Goal: Transaction & Acquisition: Purchase product/service

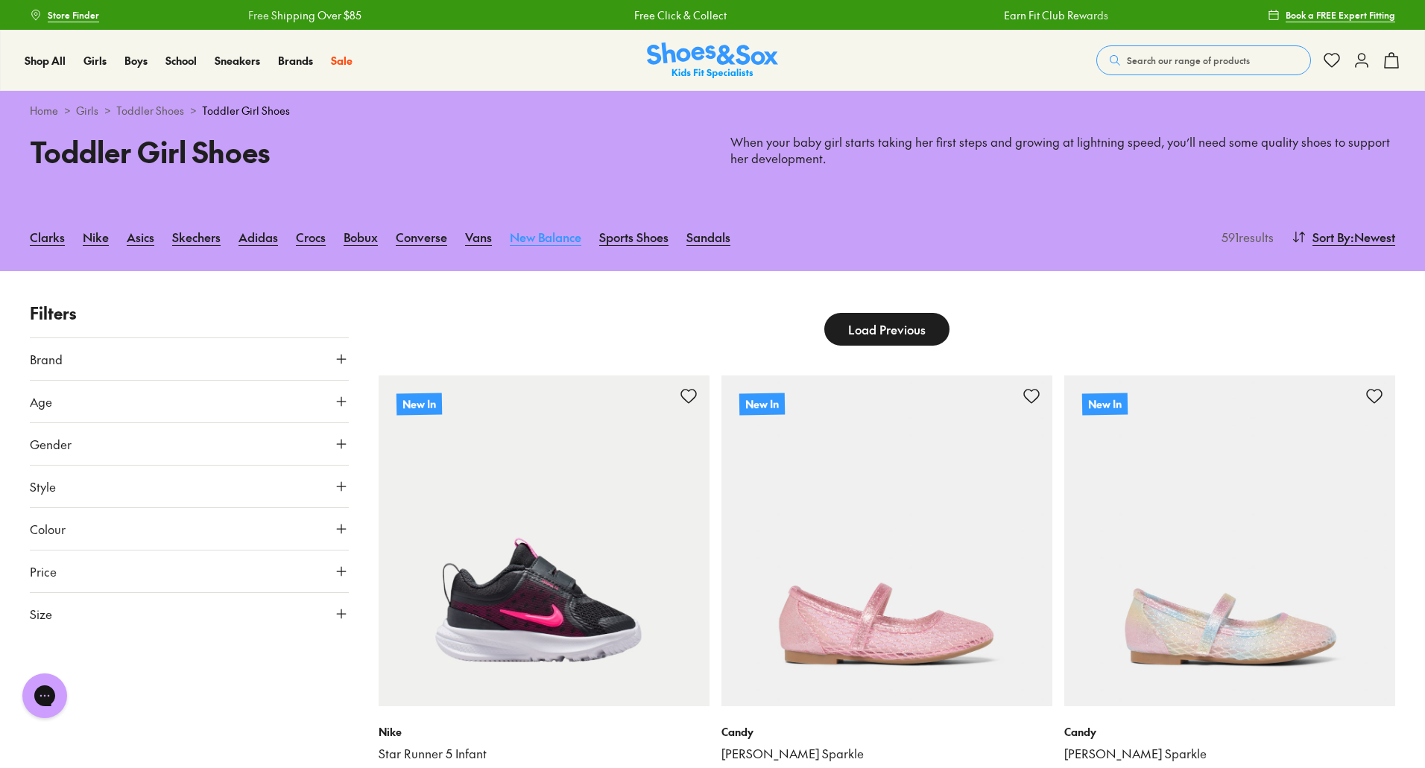
click at [548, 244] on link "New Balance" at bounding box center [546, 237] width 72 height 33
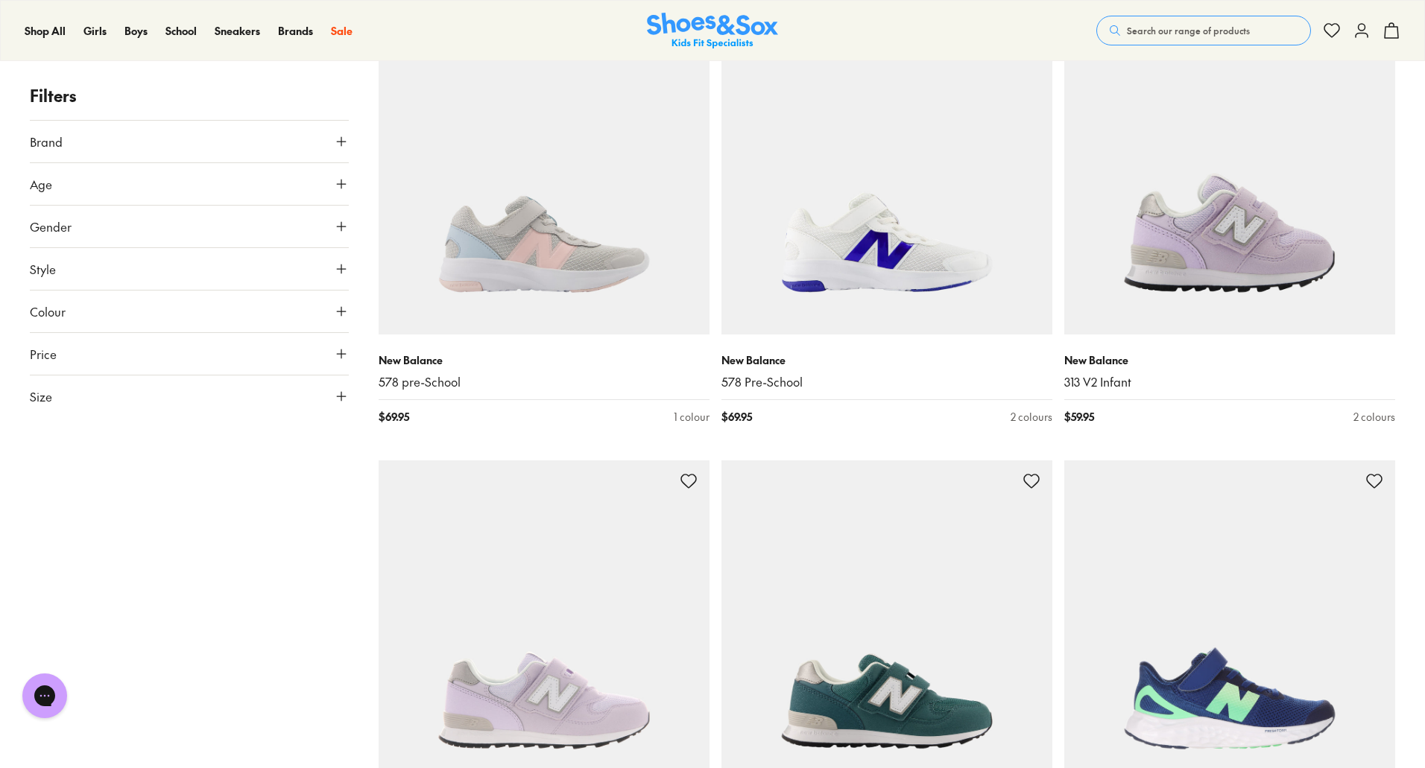
scroll to position [2161, 0]
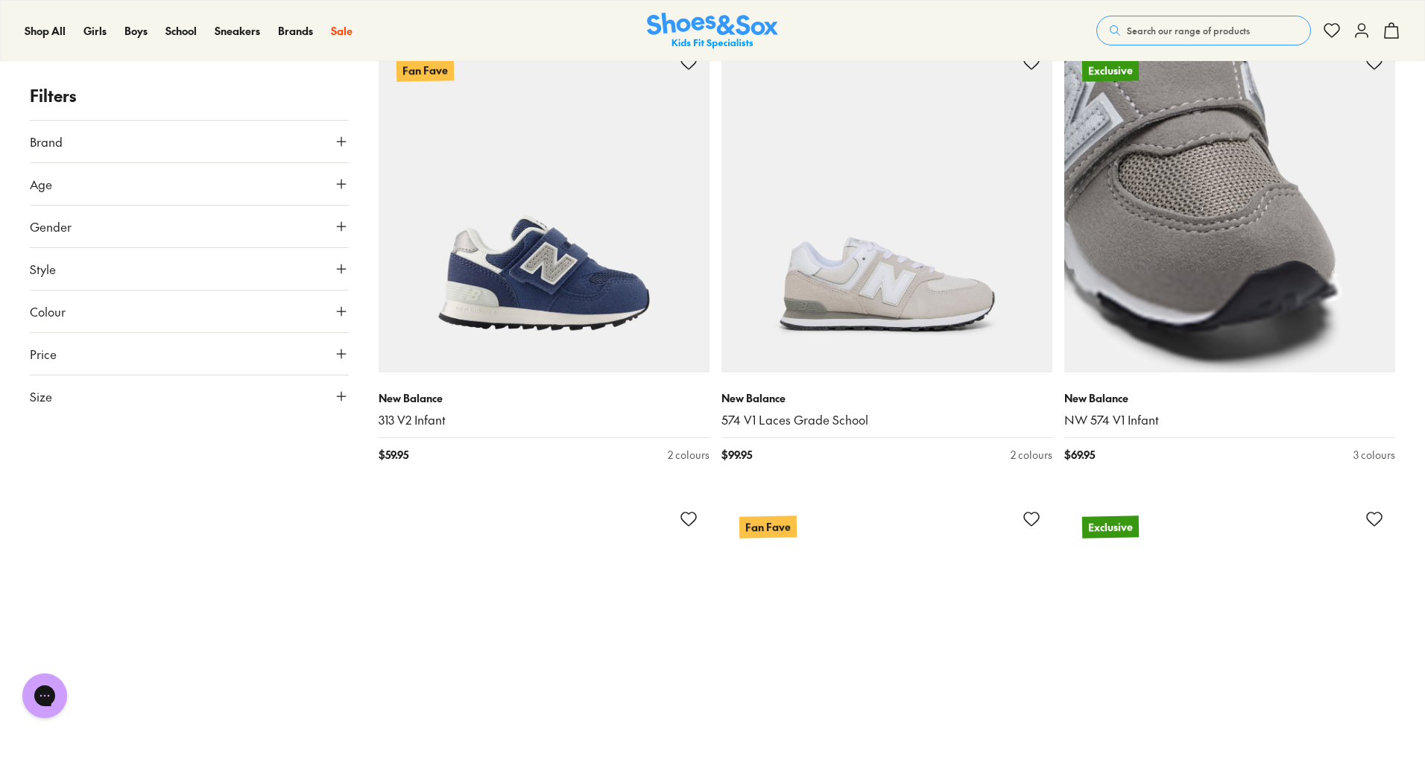
scroll to position [4845, 0]
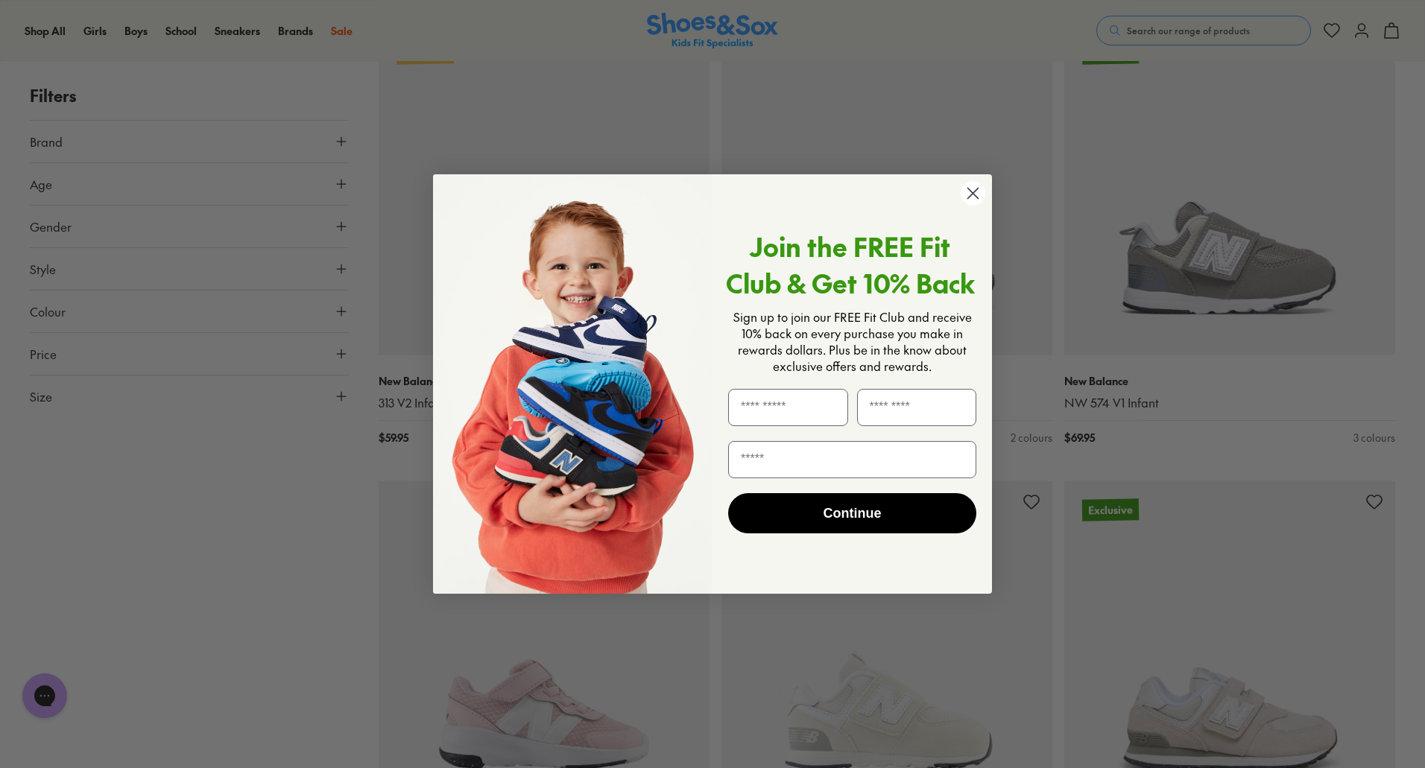
click at [973, 190] on circle "Close dialog" at bounding box center [973, 193] width 25 height 25
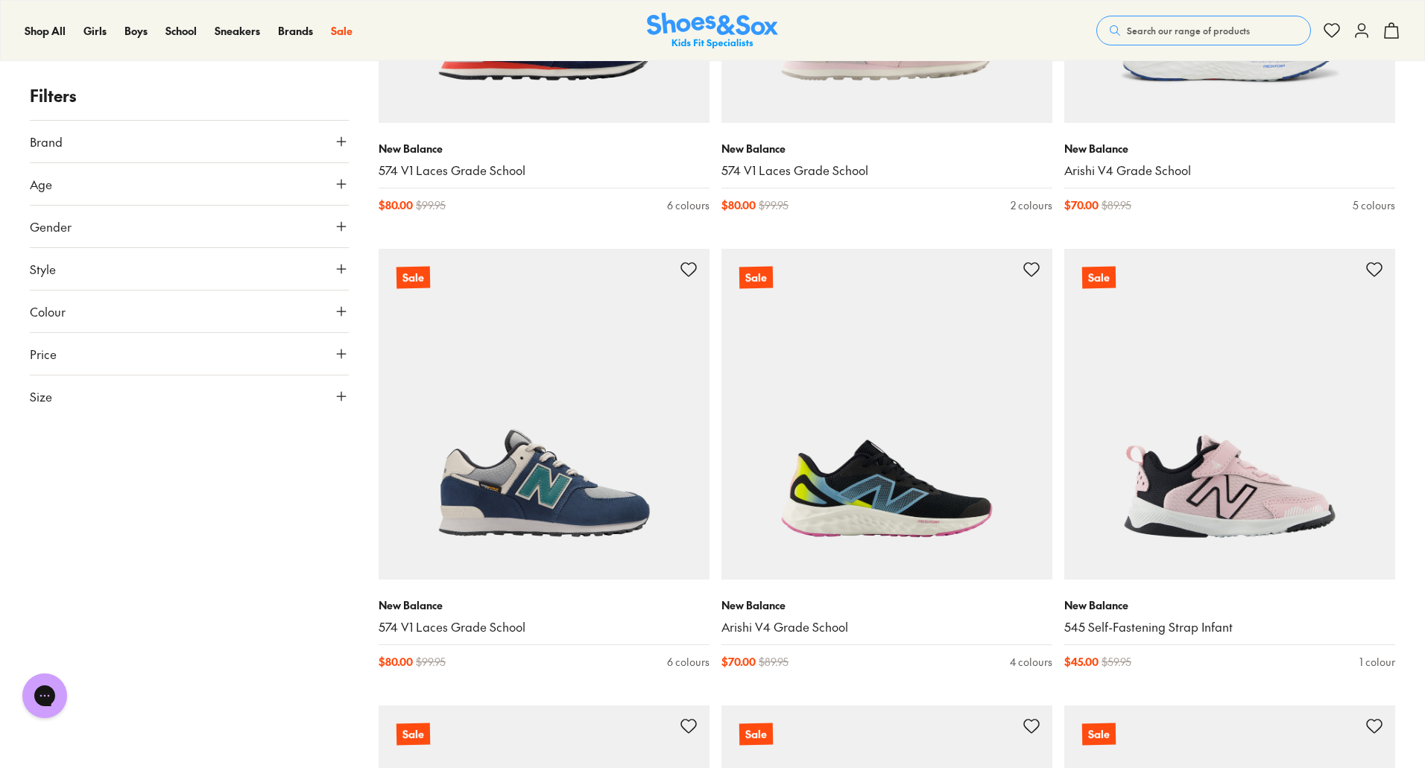
scroll to position [7900, 0]
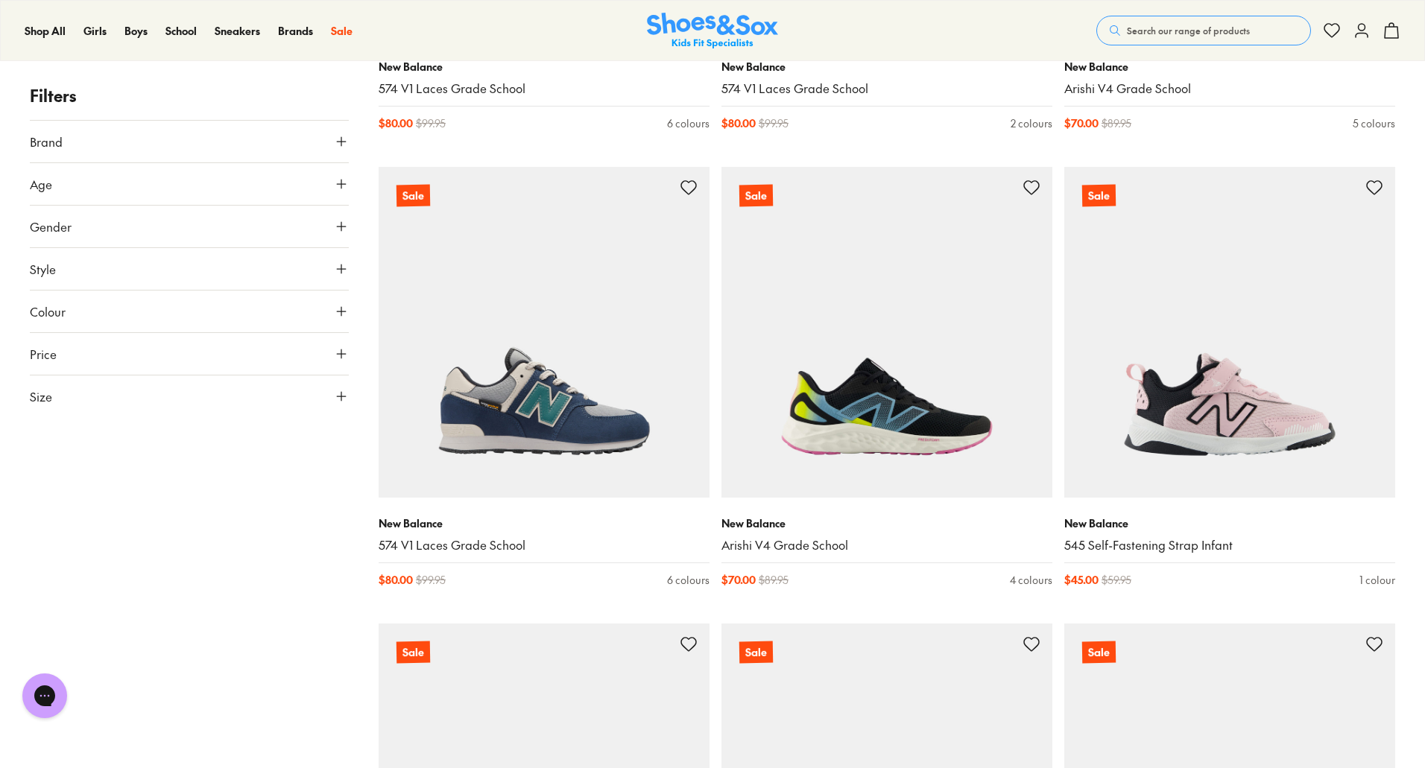
click at [277, 167] on button "Age" at bounding box center [189, 184] width 319 height 42
click at [79, 222] on label "Infant/Toddler" at bounding box center [83, 220] width 70 height 16
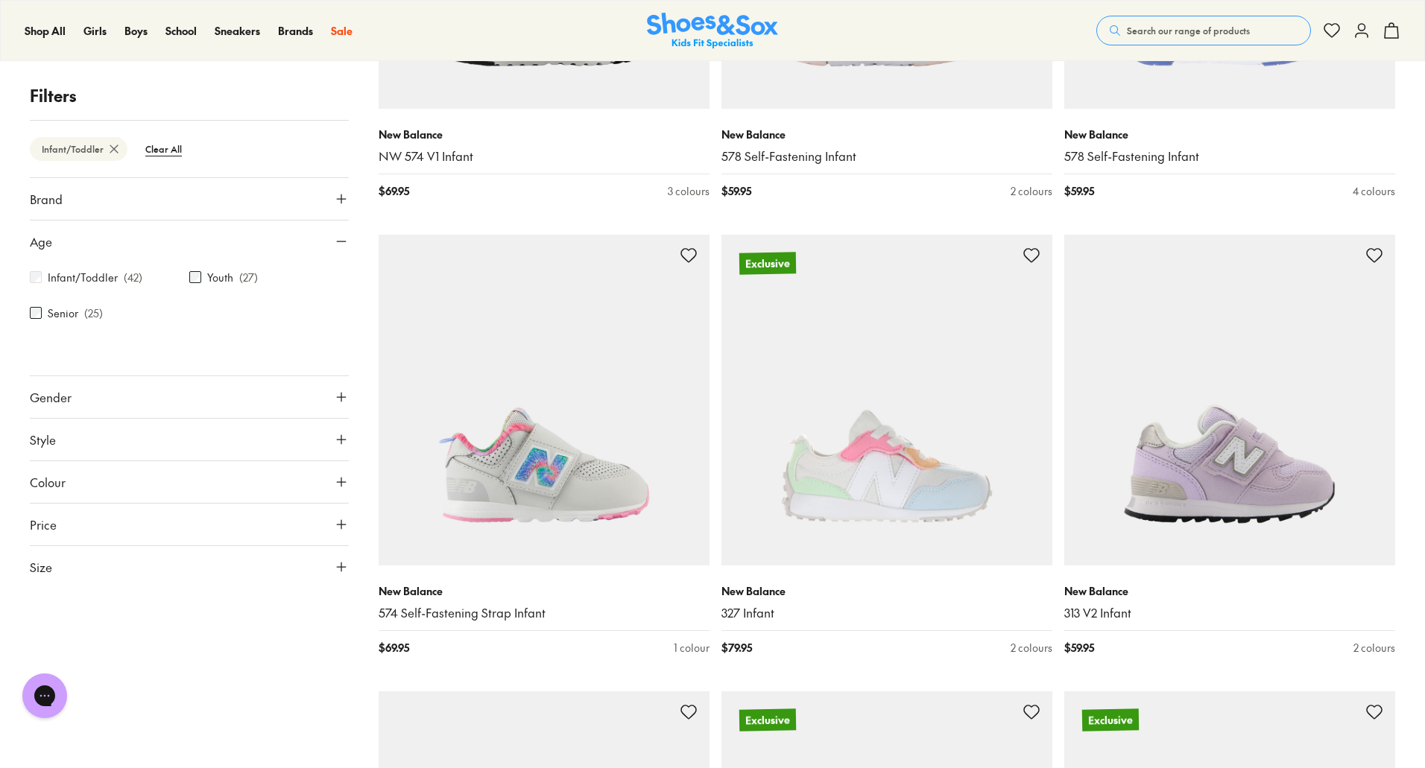
scroll to position [1043, 0]
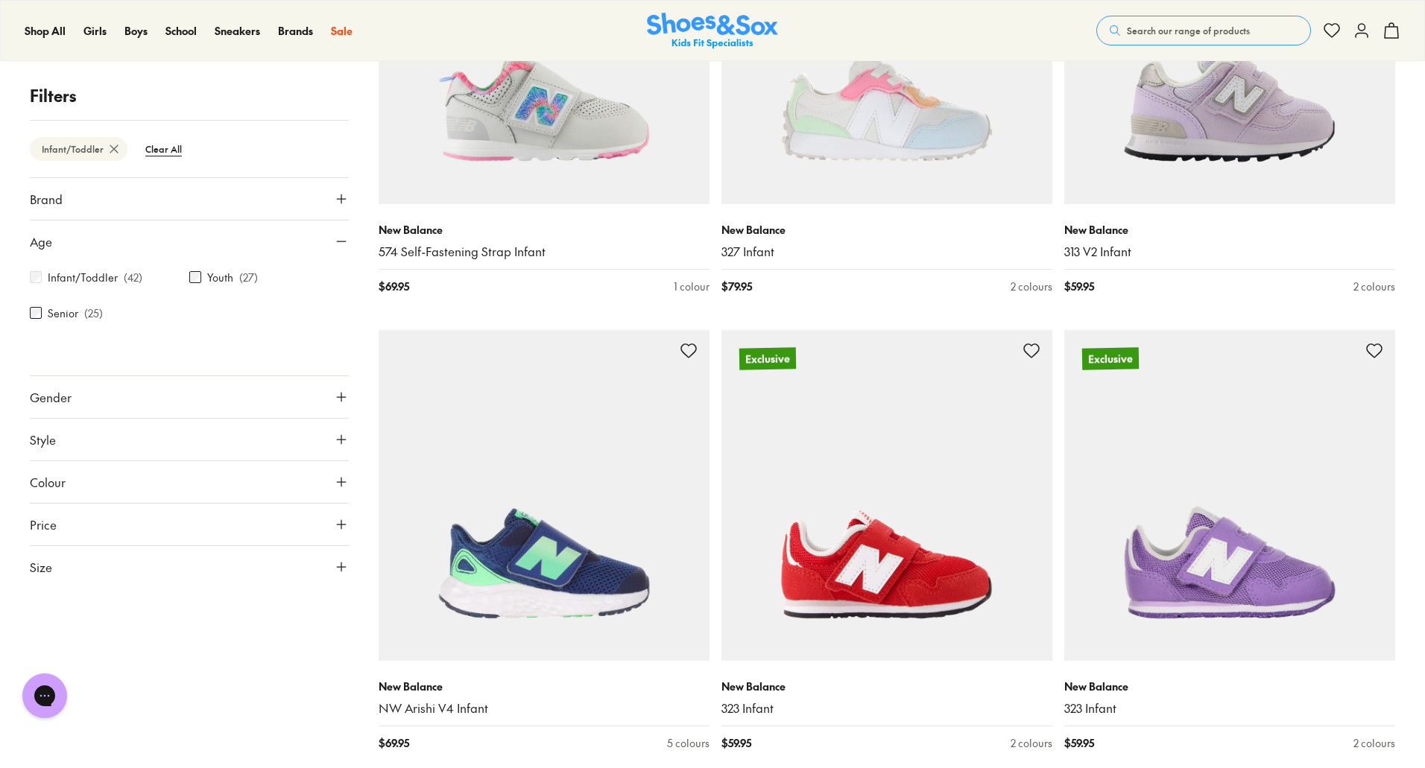
scroll to position [969, 0]
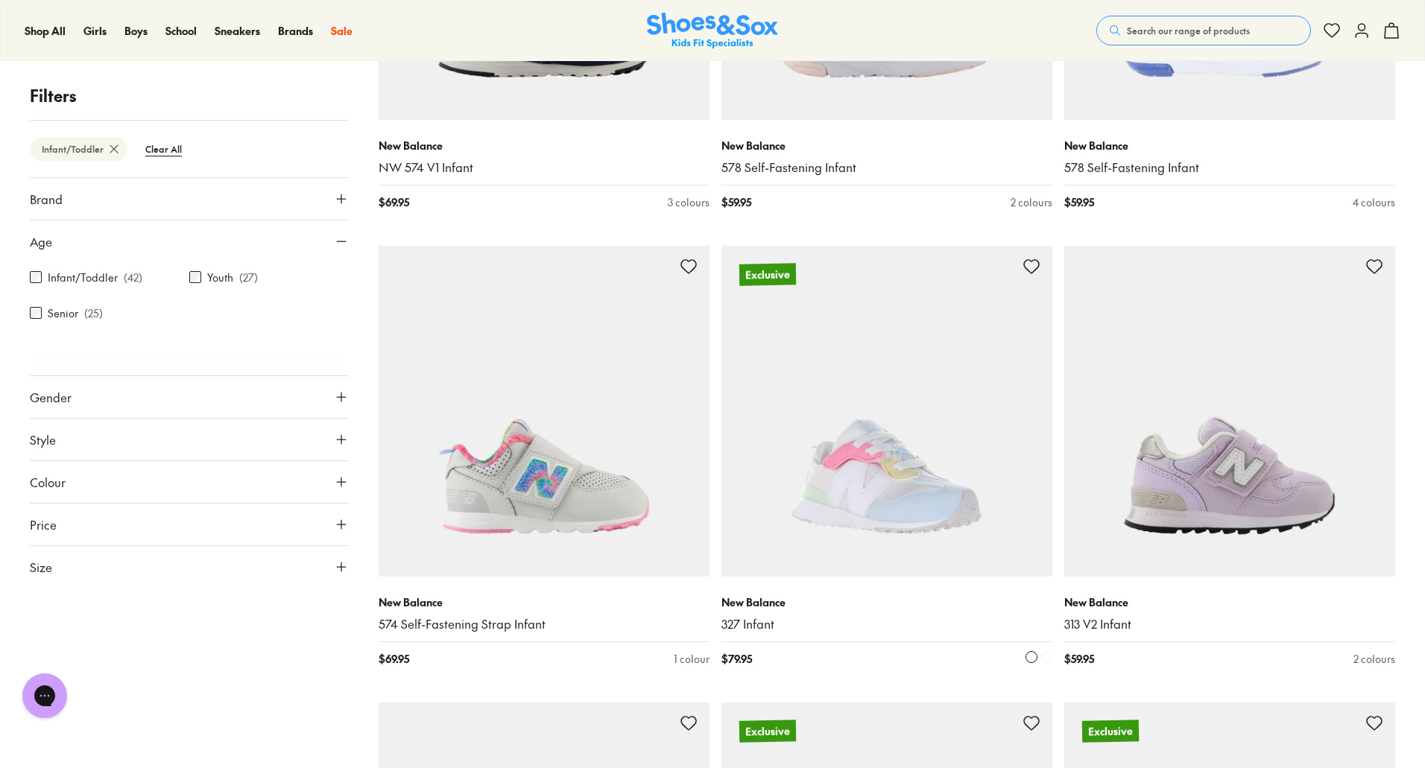
click at [810, 404] on img at bounding box center [886, 411] width 331 height 331
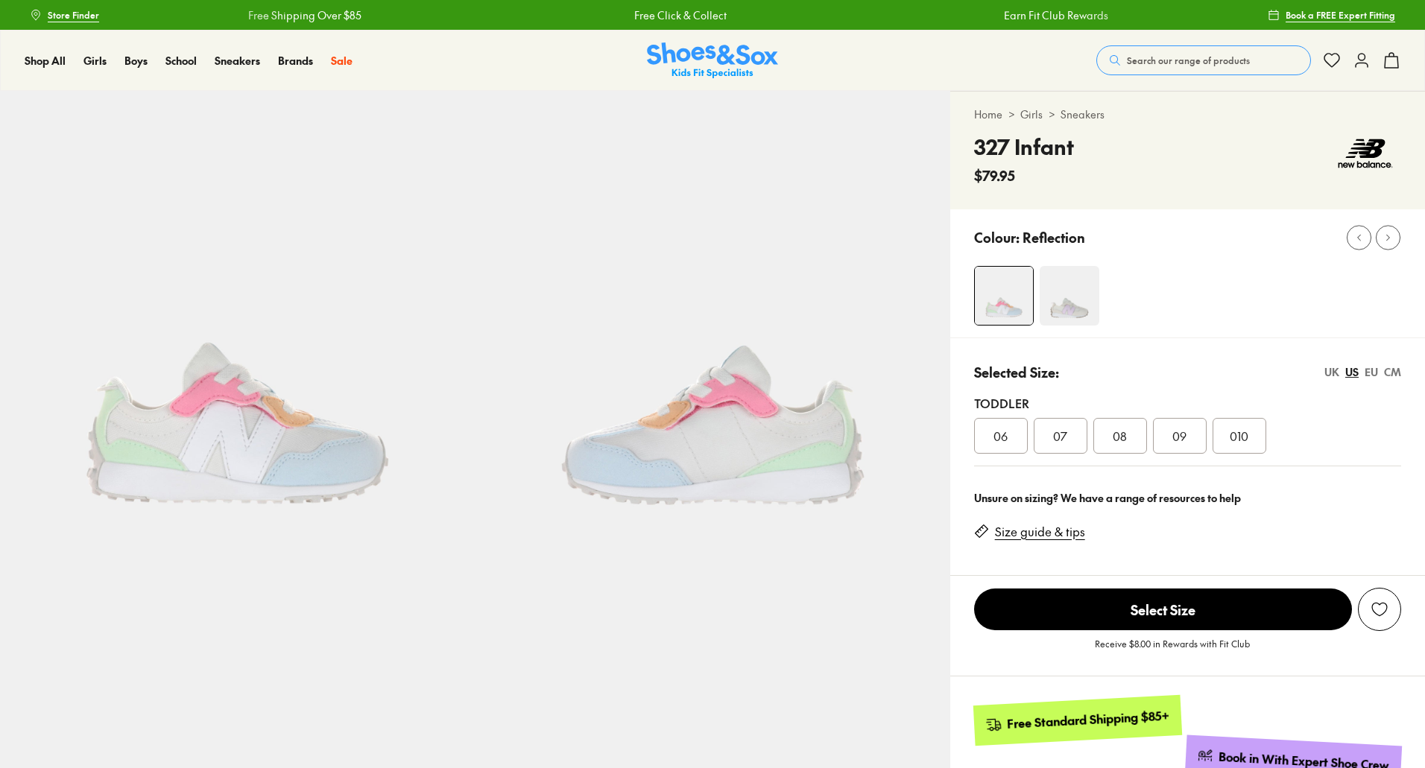
select select "*"
click at [710, 50] on img at bounding box center [712, 60] width 131 height 37
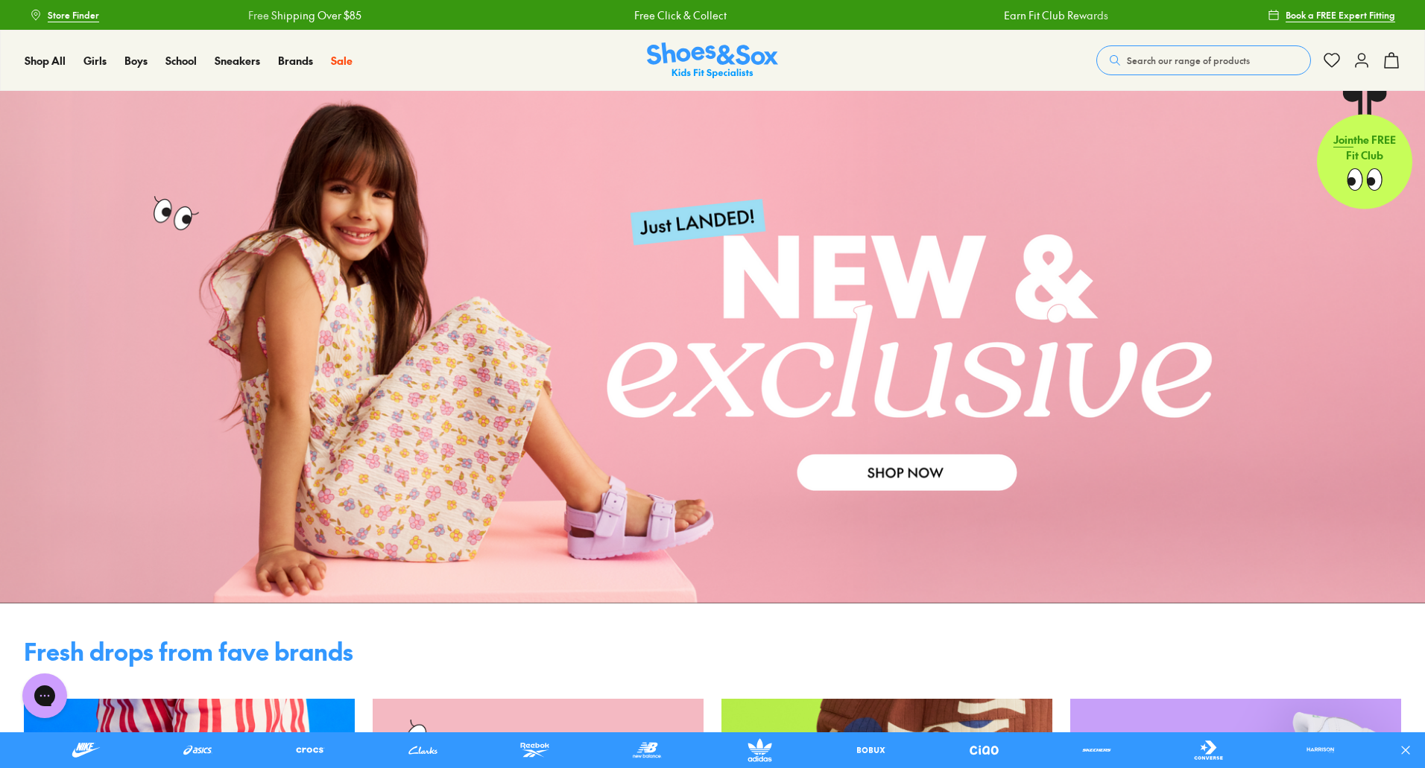
click at [974, 447] on link at bounding box center [712, 347] width 1425 height 513
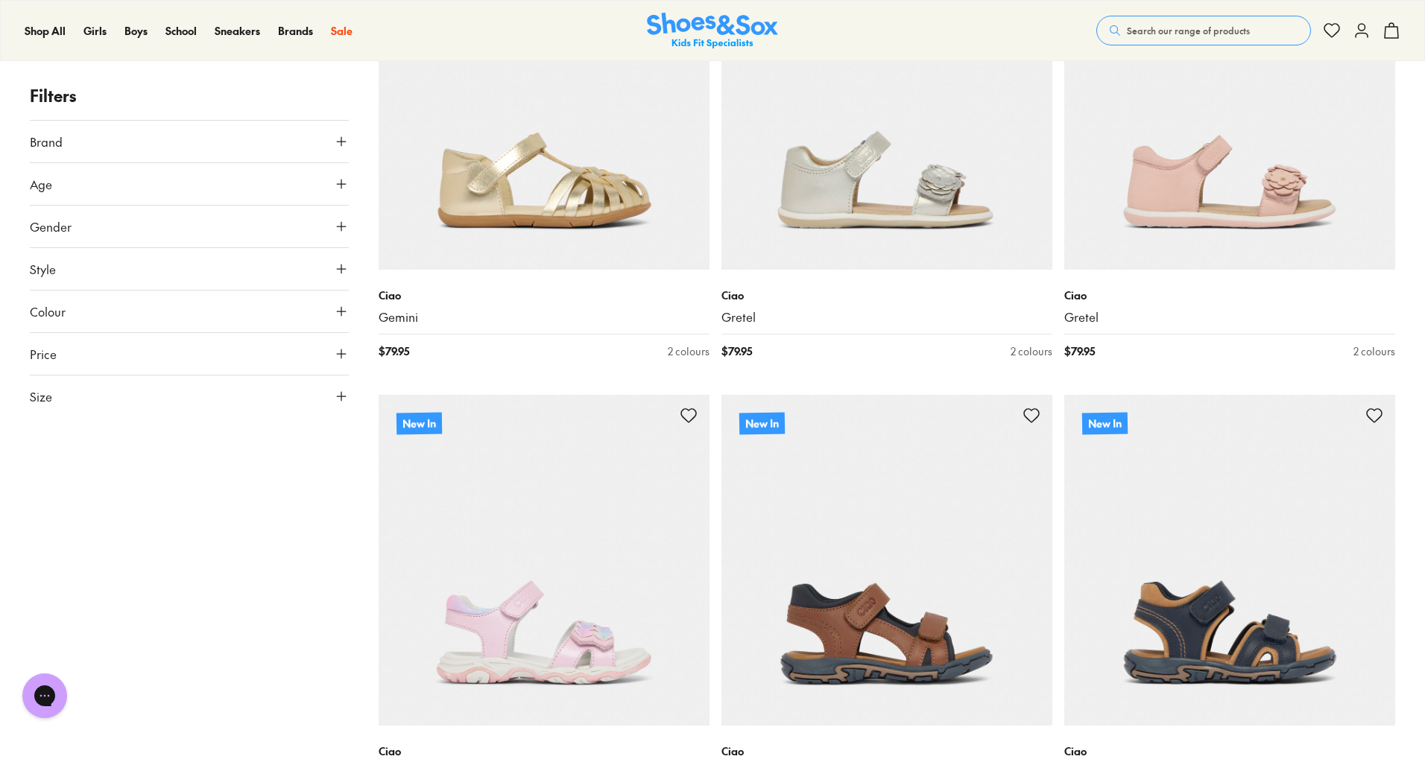
scroll to position [3205, 0]
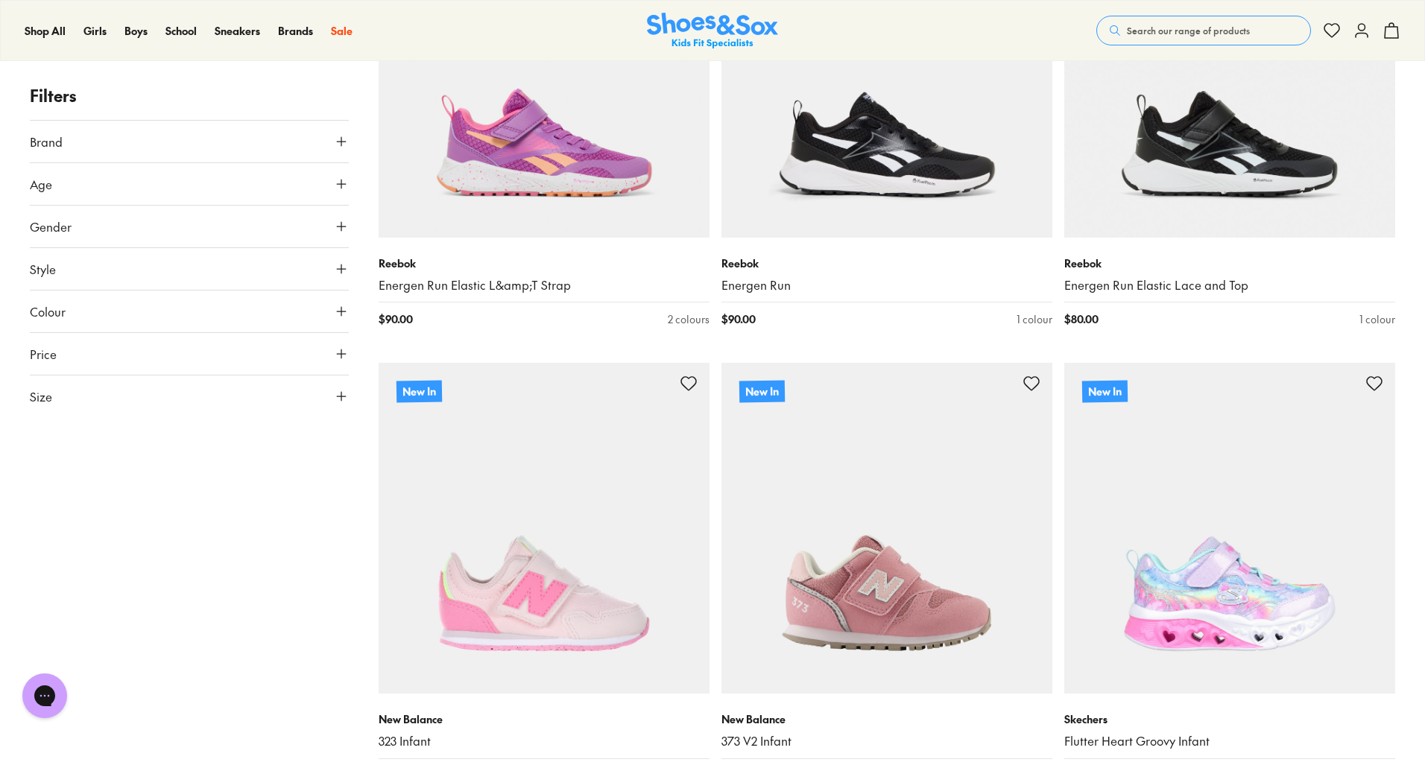
scroll to position [9168, 0]
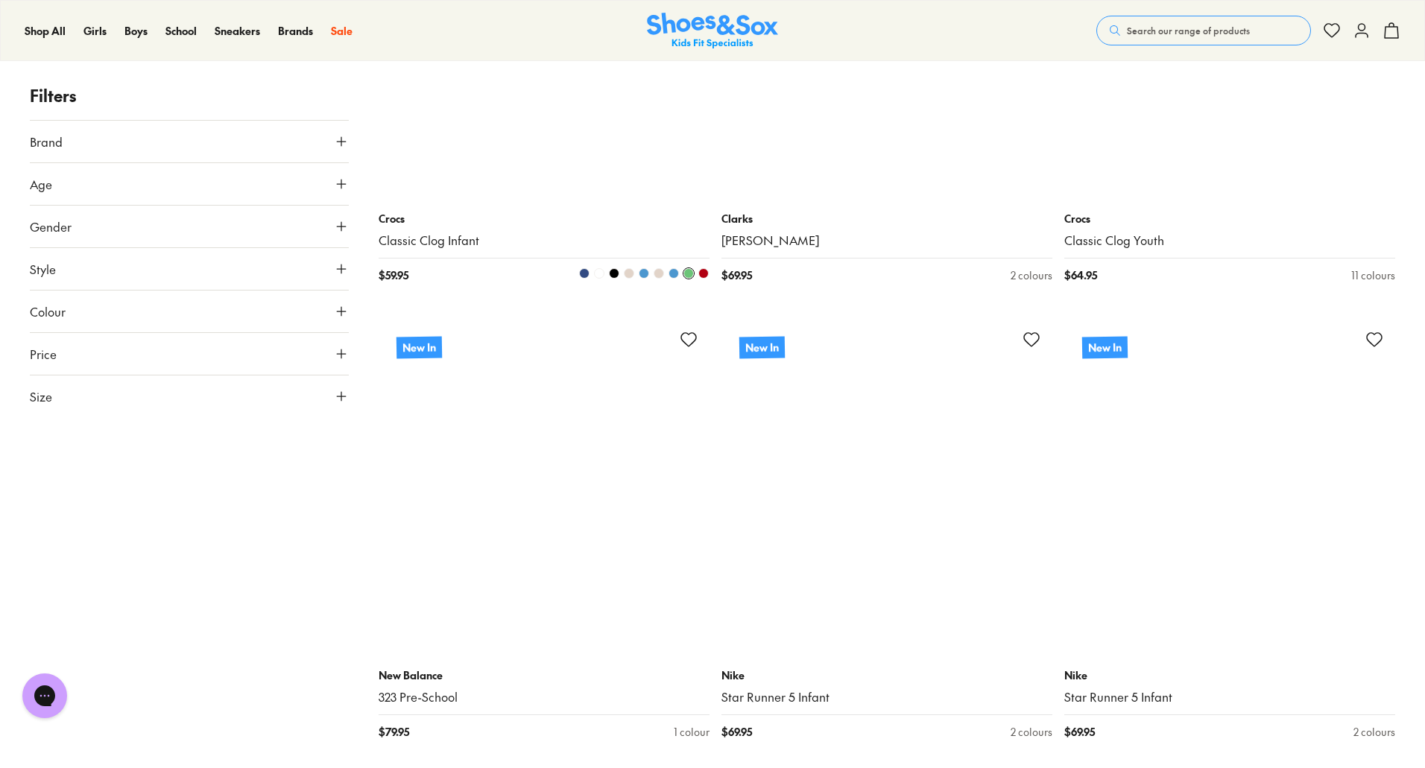
scroll to position [10211, 0]
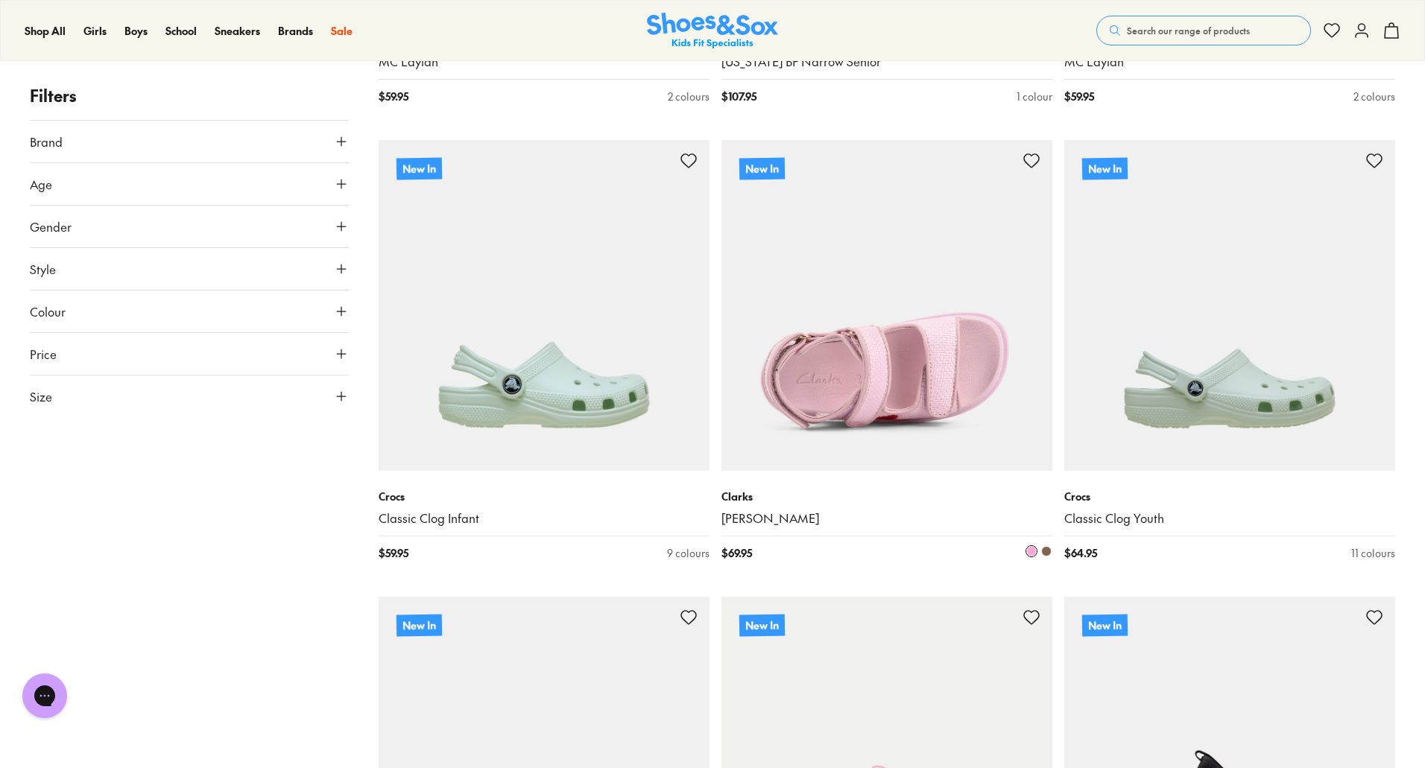
click at [925, 317] on img at bounding box center [886, 305] width 331 height 331
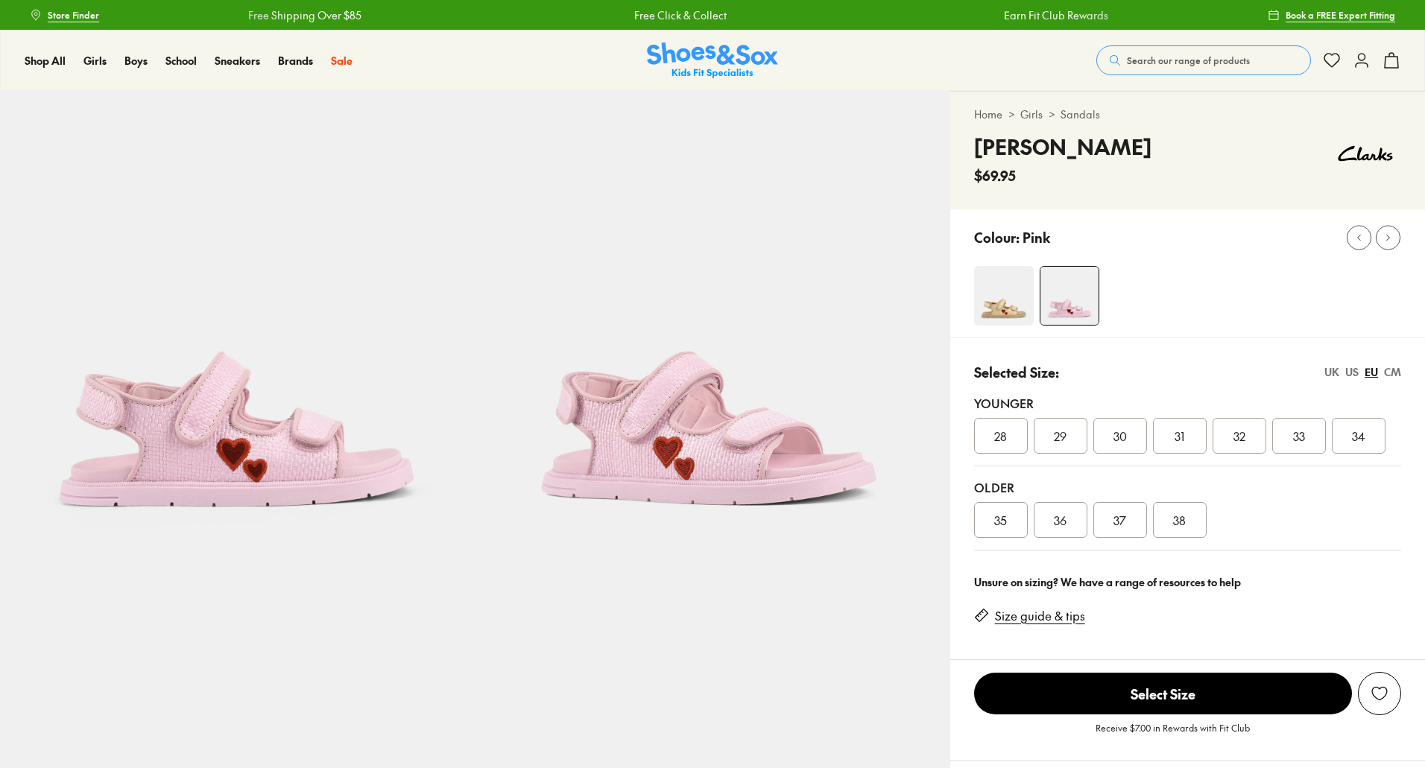
select select "*"
click at [1000, 307] on img at bounding box center [1004, 296] width 60 height 60
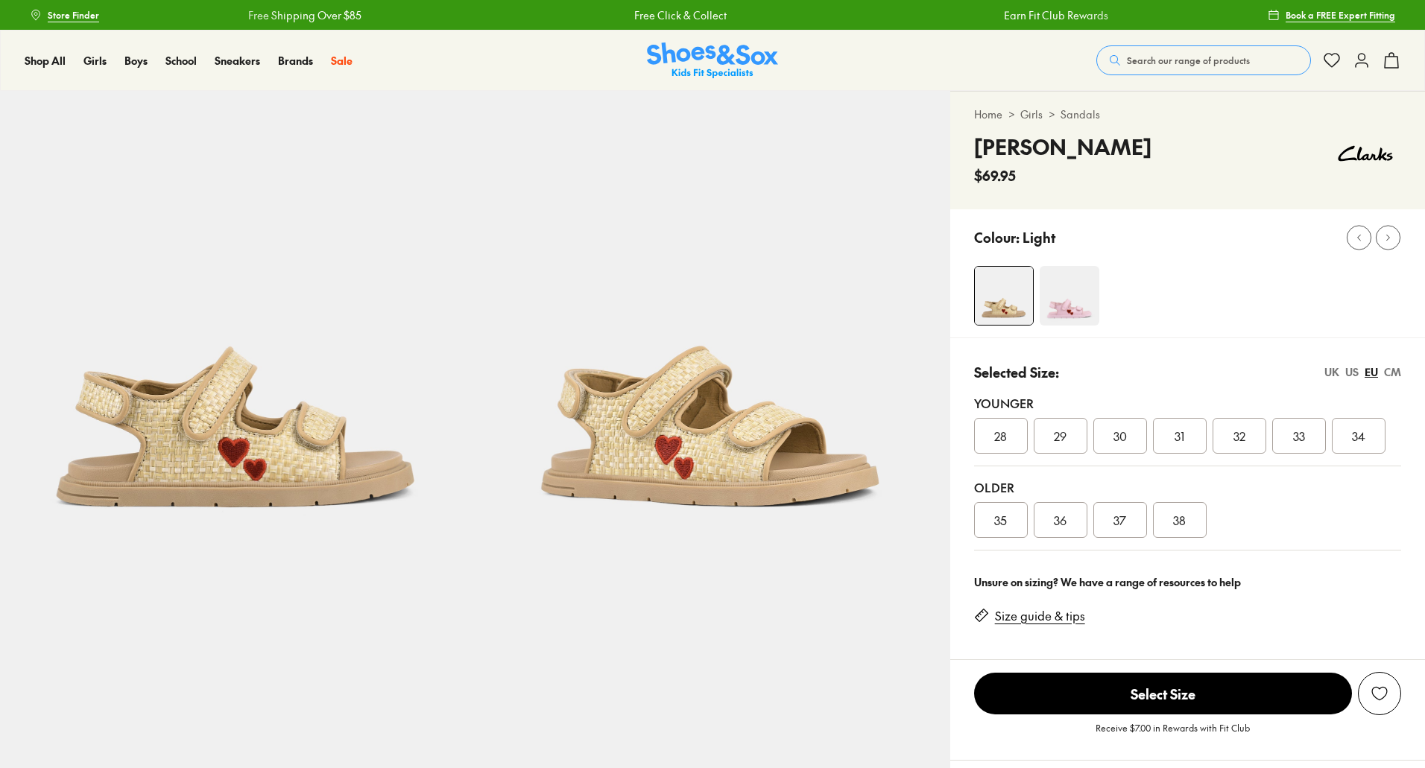
click at [1075, 297] on img at bounding box center [1070, 296] width 60 height 60
select select "*"
